Goal: Transaction & Acquisition: Purchase product/service

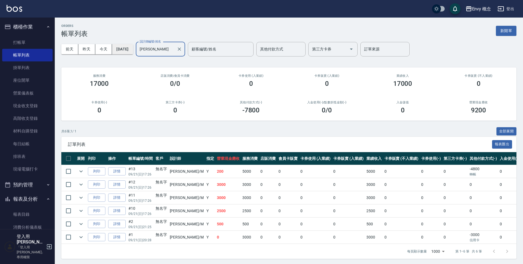
click at [132, 48] on button "[DATE]" at bounding box center [122, 49] width 21 height 10
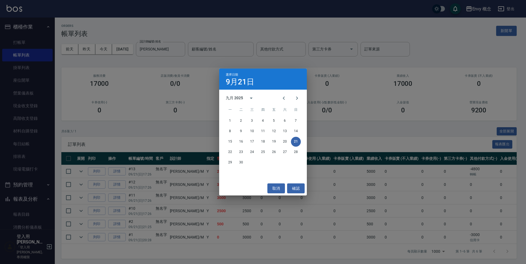
click at [173, 106] on div "選擇日期 [DATE] 九月 2025 一 二 三 四 五 六 日 1 2 3 4 5 6 7 8 9 10 11 12 13 14 15 16 17 18 …" at bounding box center [263, 132] width 526 height 264
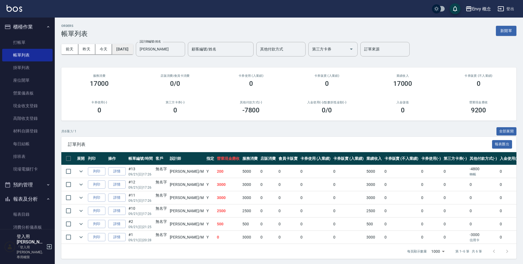
click at [133, 50] on button "[DATE]" at bounding box center [122, 49] width 21 height 10
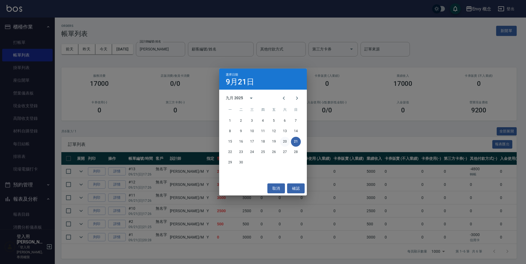
click at [285, 141] on button "20" at bounding box center [285, 142] width 10 height 10
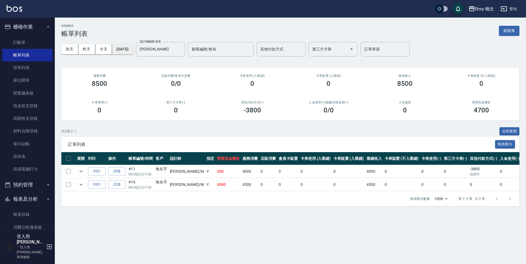
click at [129, 50] on button "[DATE]" at bounding box center [122, 49] width 21 height 10
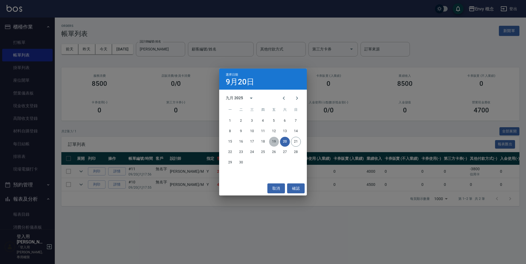
click at [272, 141] on button "19" at bounding box center [274, 142] width 10 height 10
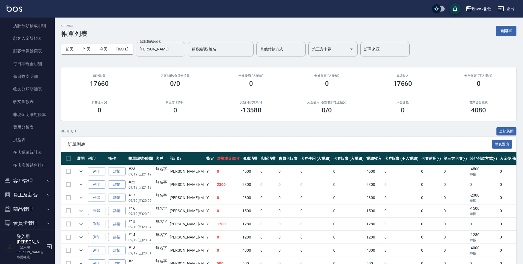
scroll to position [522, 0]
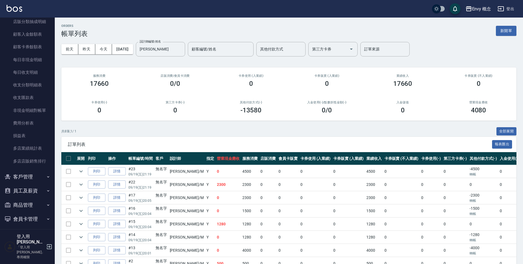
click at [34, 194] on button "員工及薪資" at bounding box center [27, 190] width 50 height 14
click at [32, 179] on button "客戶管理" at bounding box center [27, 176] width 50 height 14
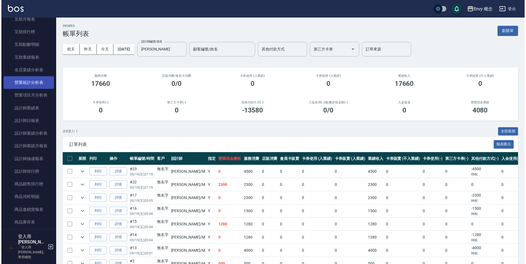
scroll to position [293, 0]
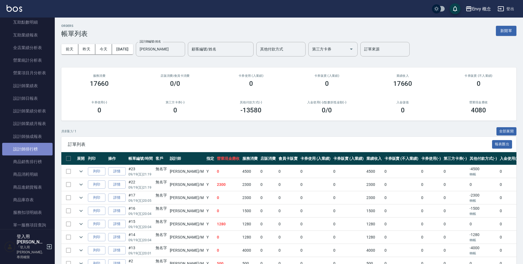
click at [33, 148] on link "設計師排行榜" at bounding box center [27, 149] width 50 height 13
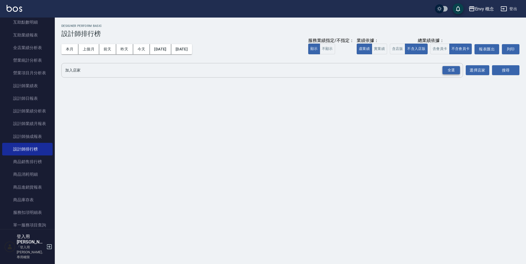
click at [451, 67] on div "全選" at bounding box center [451, 70] width 18 height 8
click at [495, 69] on button "搜尋" at bounding box center [505, 70] width 27 height 10
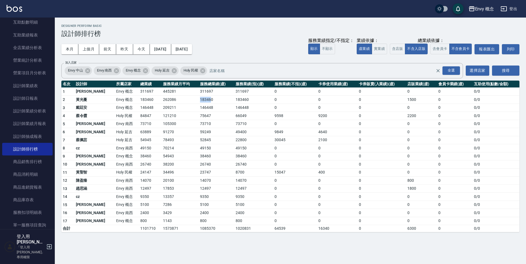
drag, startPoint x: 195, startPoint y: 100, endPoint x: 180, endPoint y: 98, distance: 14.6
click at [165, 100] on tr "2 [PERSON_NAME]Envy 概念 183460 262086 183460 183460 0 0 0 1500 0 0 / 0" at bounding box center [290, 100] width 458 height 8
click at [198, 98] on td "183460" at bounding box center [216, 100] width 36 height 8
drag, startPoint x: 198, startPoint y: 98, endPoint x: 180, endPoint y: 102, distance: 19.3
click at [180, 102] on tr "2 [PERSON_NAME]Envy 概念 183460 262086 183460 183460 0 0 0 1500 0 0 / 0" at bounding box center [290, 100] width 458 height 8
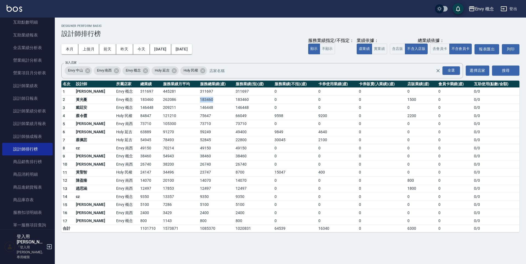
click at [209, 99] on td "183460" at bounding box center [216, 100] width 36 height 8
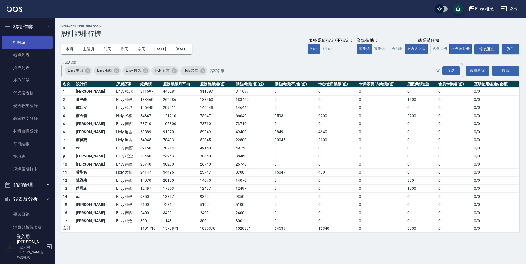
click at [29, 38] on link "打帳單" at bounding box center [27, 42] width 50 height 13
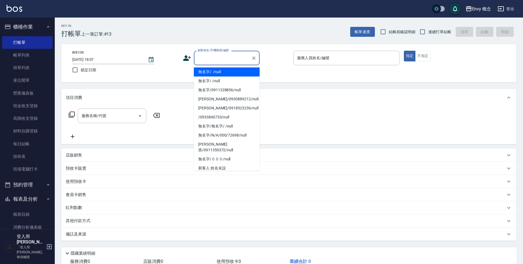
click at [228, 58] on input "顧客姓名/手機號碼/編號" at bounding box center [222, 58] width 53 height 10
click at [229, 72] on li "無名字/ /null" at bounding box center [227, 71] width 66 height 9
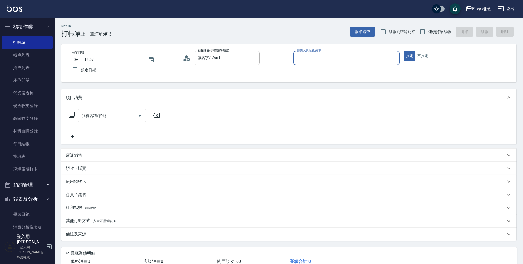
type input "無名字/ /null"
click at [313, 58] on input "服務人員姓名/編號" at bounding box center [346, 58] width 101 height 10
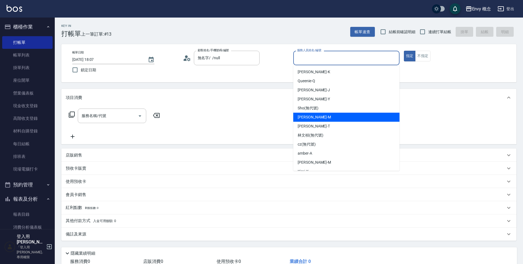
click at [317, 119] on div "[PERSON_NAME]" at bounding box center [346, 117] width 106 height 9
type input "[PERSON_NAME]"
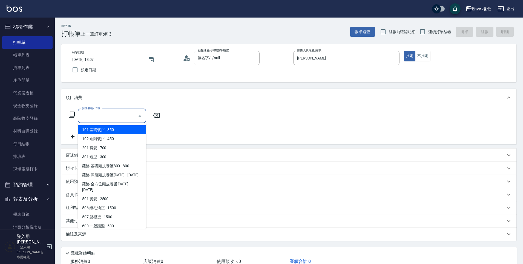
click at [98, 111] on div "服務名稱/代號 服務名稱/代號" at bounding box center [112, 115] width 68 height 15
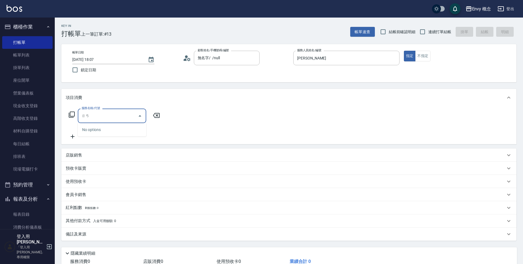
type input "染"
type input "ㄓ"
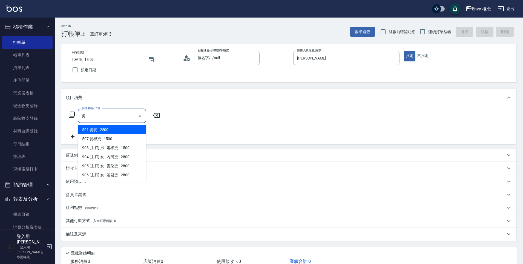
click at [111, 129] on span "501 燙髮 - 2500" at bounding box center [112, 129] width 68 height 9
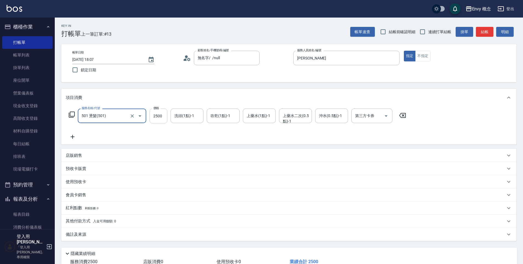
type input "501 燙髮(501)"
click at [166, 116] on input "2500" at bounding box center [158, 115] width 18 height 15
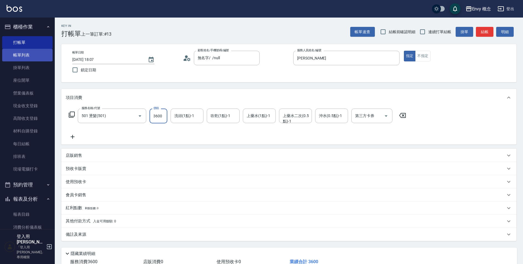
type input "3600"
click at [33, 53] on link "帳單列表" at bounding box center [27, 55] width 50 height 13
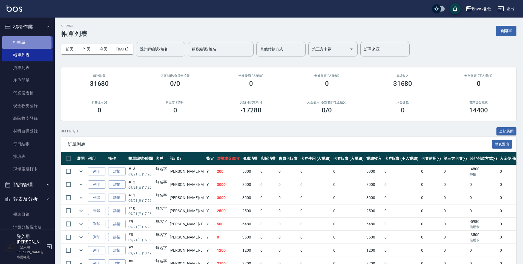
click at [20, 44] on link "打帳單" at bounding box center [27, 42] width 50 height 13
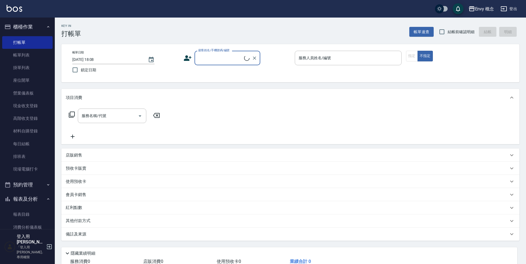
click at [240, 60] on input "顧客姓名/手機號碼/編號" at bounding box center [220, 58] width 47 height 10
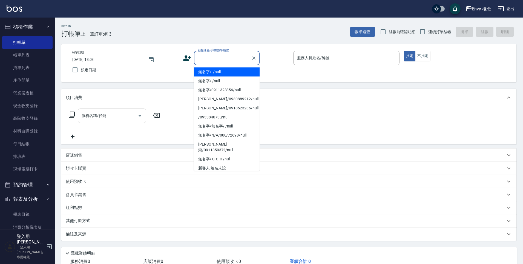
click at [238, 68] on li "無名字/ /null" at bounding box center [227, 71] width 66 height 9
type input "無名字/ /null"
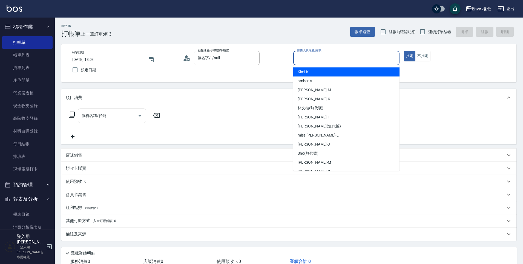
click at [321, 62] on input "服務人員姓名/編號" at bounding box center [346, 58] width 101 height 10
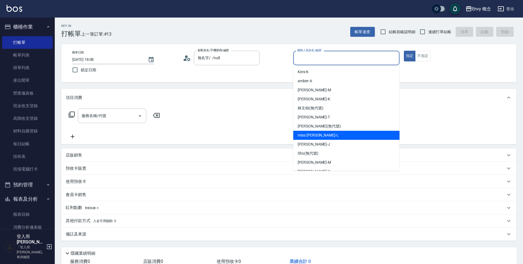
drag, startPoint x: 318, startPoint y: 140, endPoint x: 307, endPoint y: 141, distance: 10.4
click at [318, 140] on div "[PERSON_NAME]" at bounding box center [346, 144] width 106 height 9
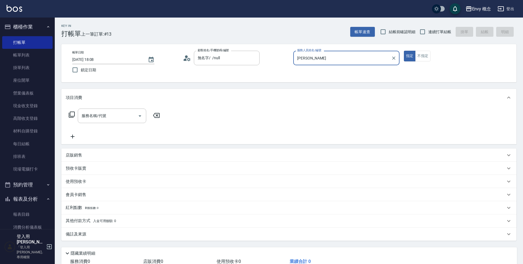
type input "[PERSON_NAME]"
click at [129, 112] on input "服務名稱/代號" at bounding box center [107, 116] width 55 height 10
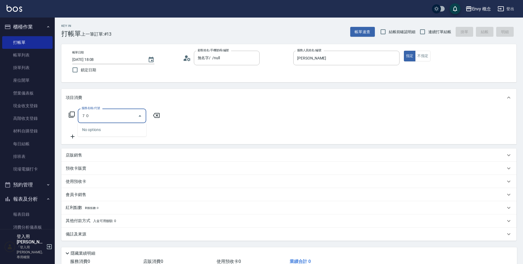
type input "７"
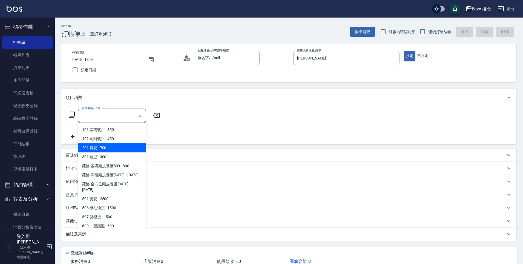
click at [126, 149] on span "201 剪髮 - 700" at bounding box center [112, 147] width 68 height 9
type input "201 剪髮(201)"
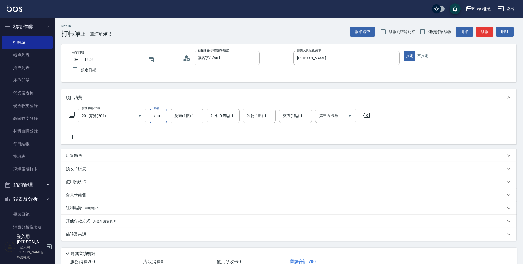
click at [158, 116] on input "700" at bounding box center [158, 115] width 18 height 15
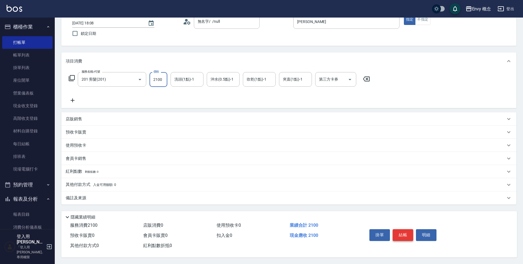
type input "2100"
click at [407, 230] on button "結帳" at bounding box center [403, 234] width 21 height 11
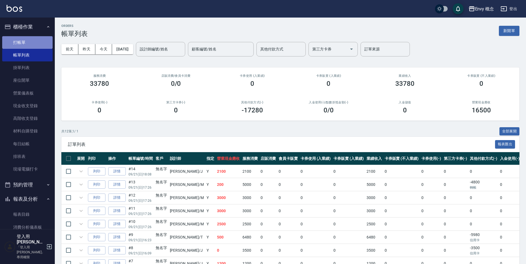
click at [36, 45] on link "打帳單" at bounding box center [27, 42] width 50 height 13
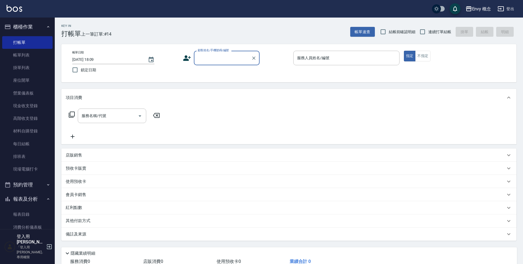
click at [195, 59] on div "顧客姓名/手機號碼/編號" at bounding box center [227, 58] width 66 height 15
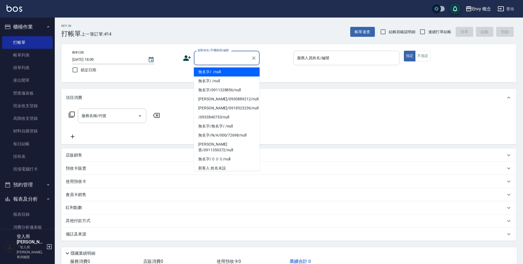
drag, startPoint x: 212, startPoint y: 72, endPoint x: 332, endPoint y: 62, distance: 120.3
click at [212, 72] on li "無名字/ /null" at bounding box center [227, 71] width 66 height 9
type input "無名字/ /null"
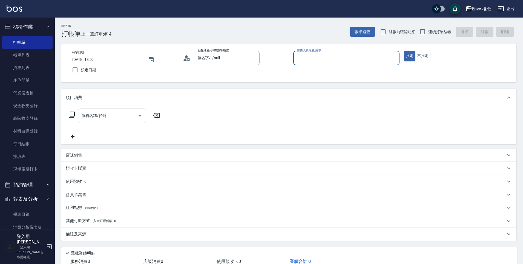
click at [354, 58] on input "服務人員姓名/編號" at bounding box center [346, 58] width 101 height 10
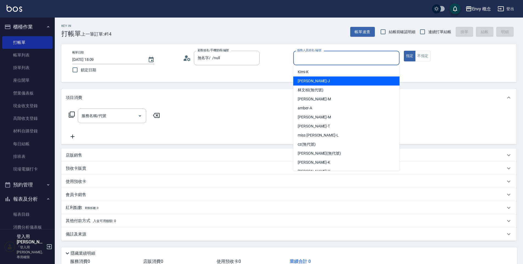
click at [330, 80] on div "[PERSON_NAME]" at bounding box center [346, 80] width 106 height 9
type input "[PERSON_NAME]"
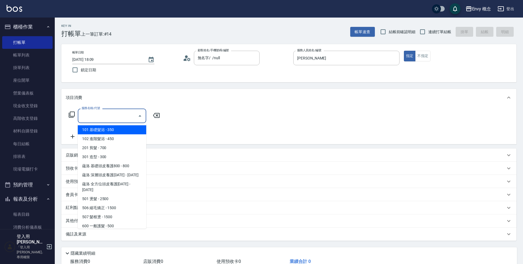
click at [125, 112] on input "服務名稱/代號" at bounding box center [107, 116] width 55 height 10
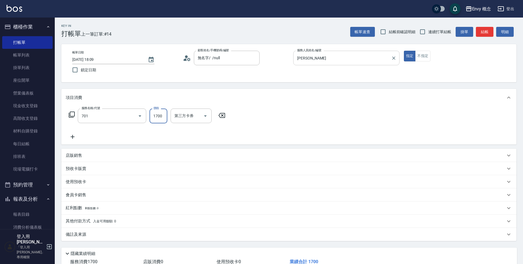
type input "701 染髮(701)"
type input "3000"
click at [82, 221] on p "其他付款方式 入金可用餘額: 0" at bounding box center [91, 221] width 50 height 6
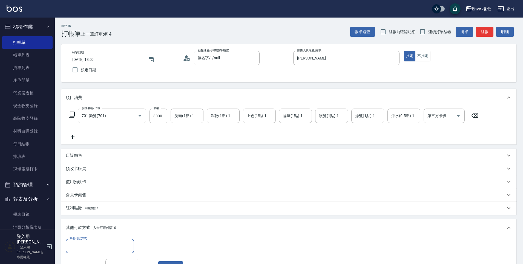
click at [91, 243] on input "其他付款方式" at bounding box center [100, 246] width 64 height 10
click at [79, 221] on span "信用卡" at bounding box center [100, 222] width 68 height 9
type input "信用卡"
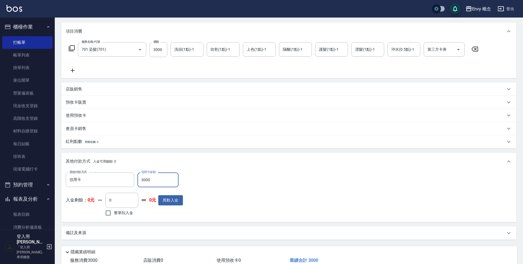
scroll to position [104, 0]
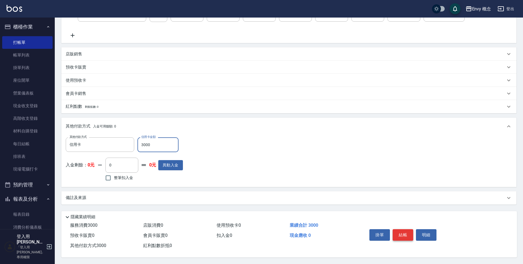
type input "3000"
click at [396, 235] on button "結帳" at bounding box center [403, 234] width 21 height 11
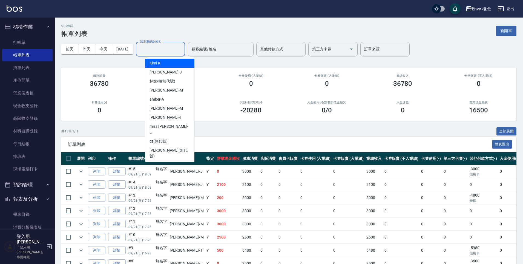
click at [159, 53] on input "設計師編號/姓名" at bounding box center [160, 49] width 44 height 10
click at [163, 74] on span "[PERSON_NAME]" at bounding box center [165, 72] width 32 height 6
type input "[PERSON_NAME]"
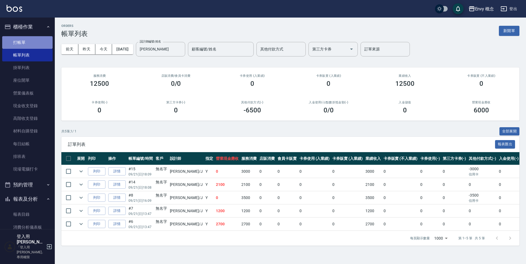
click at [34, 42] on link "打帳單" at bounding box center [27, 42] width 50 height 13
